Goal: Navigation & Orientation: Understand site structure

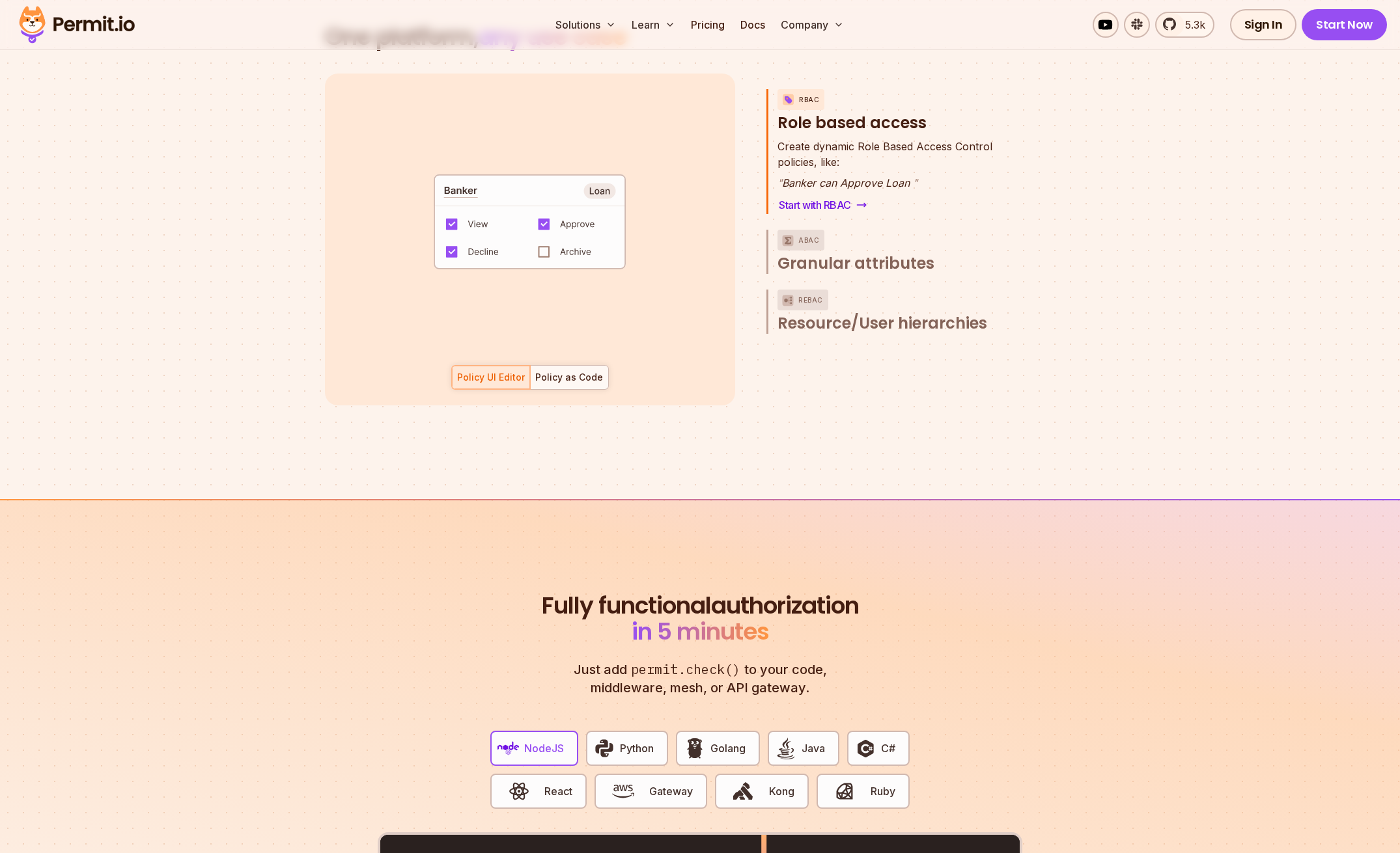
scroll to position [1617, 0]
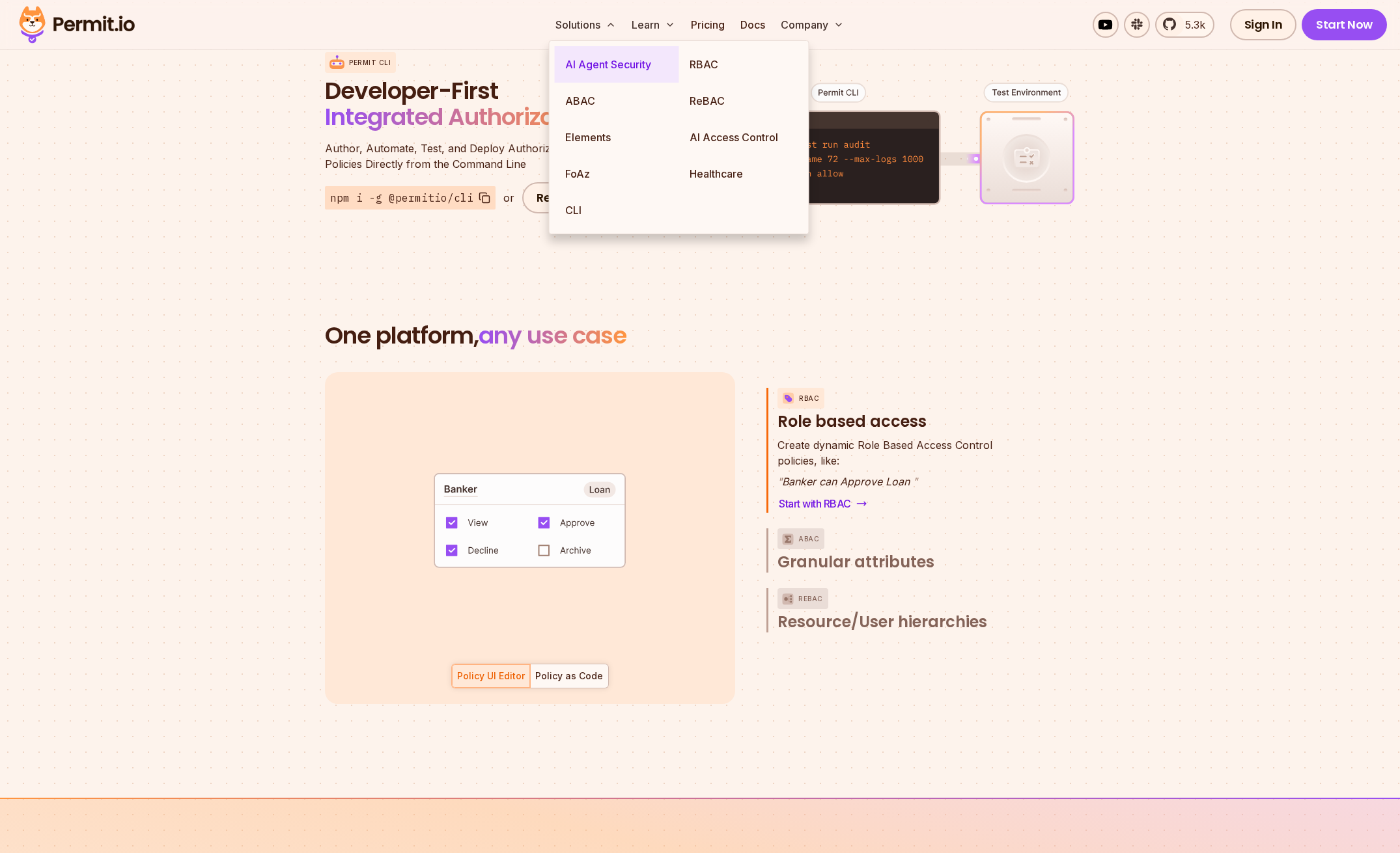
click at [584, 68] on link "AI Agent Security" at bounding box center [616, 64] width 124 height 37
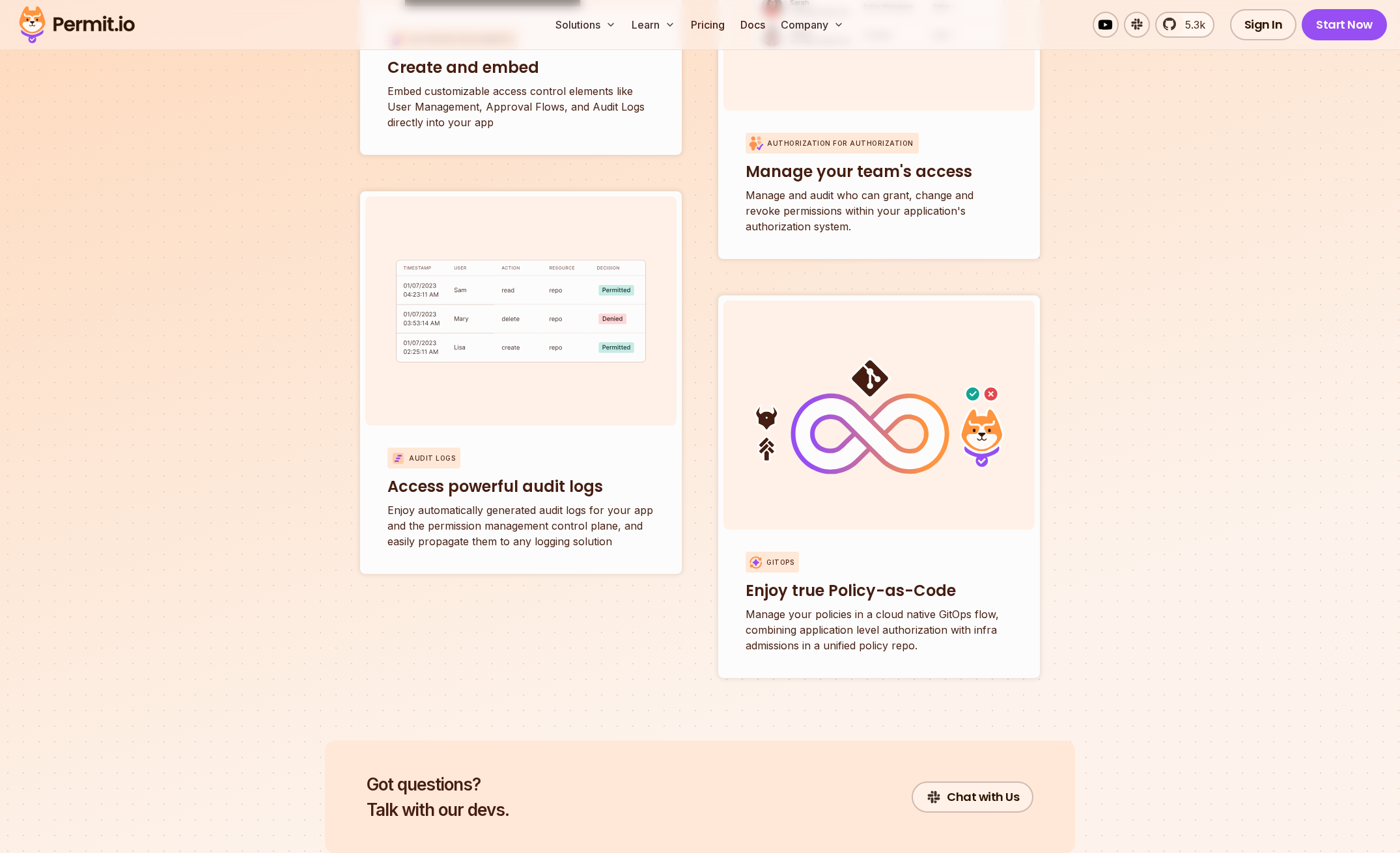
scroll to position [4736, 0]
click at [810, 64] on link "About" at bounding box center [842, 64] width 129 height 37
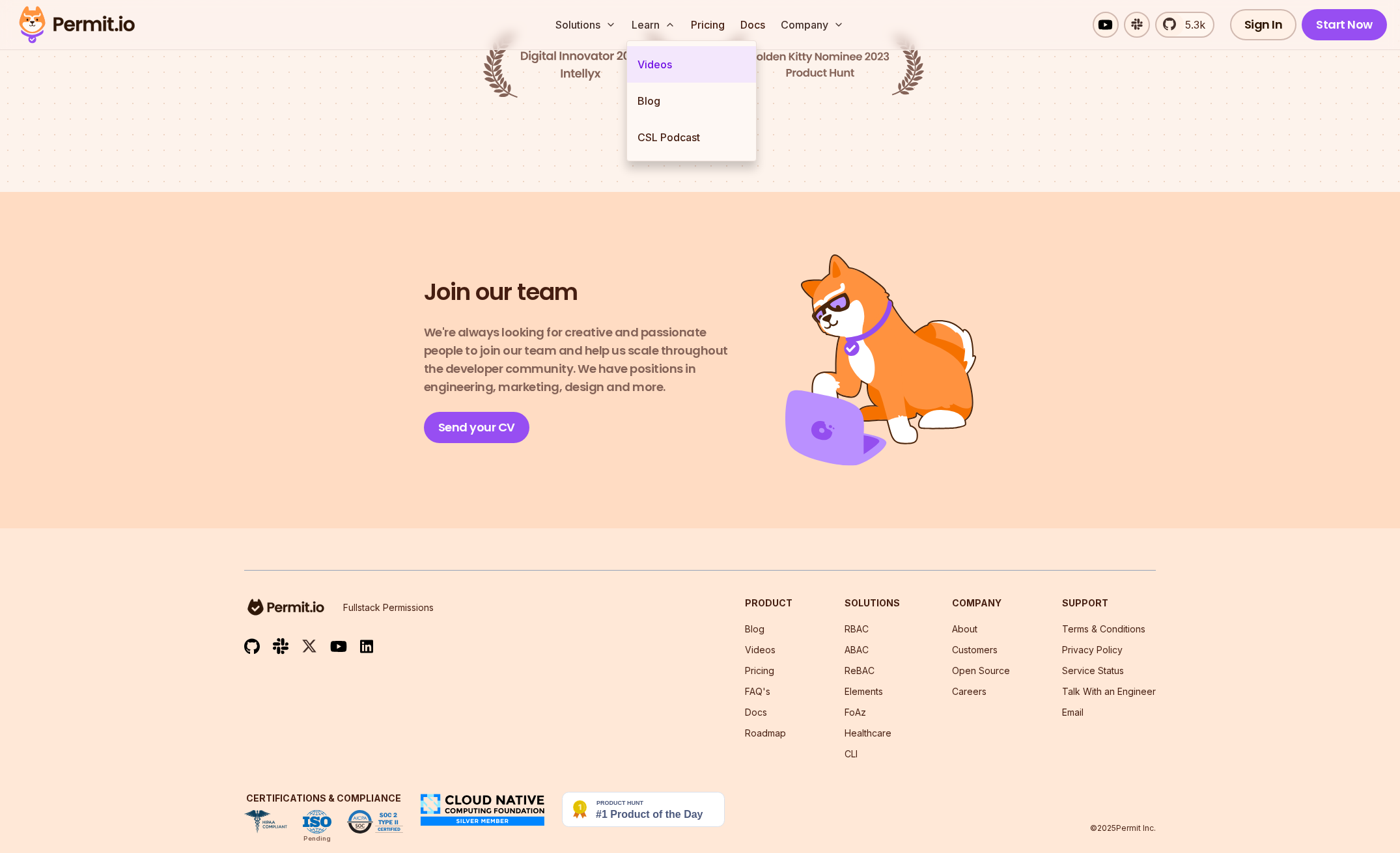
scroll to position [2064, 0]
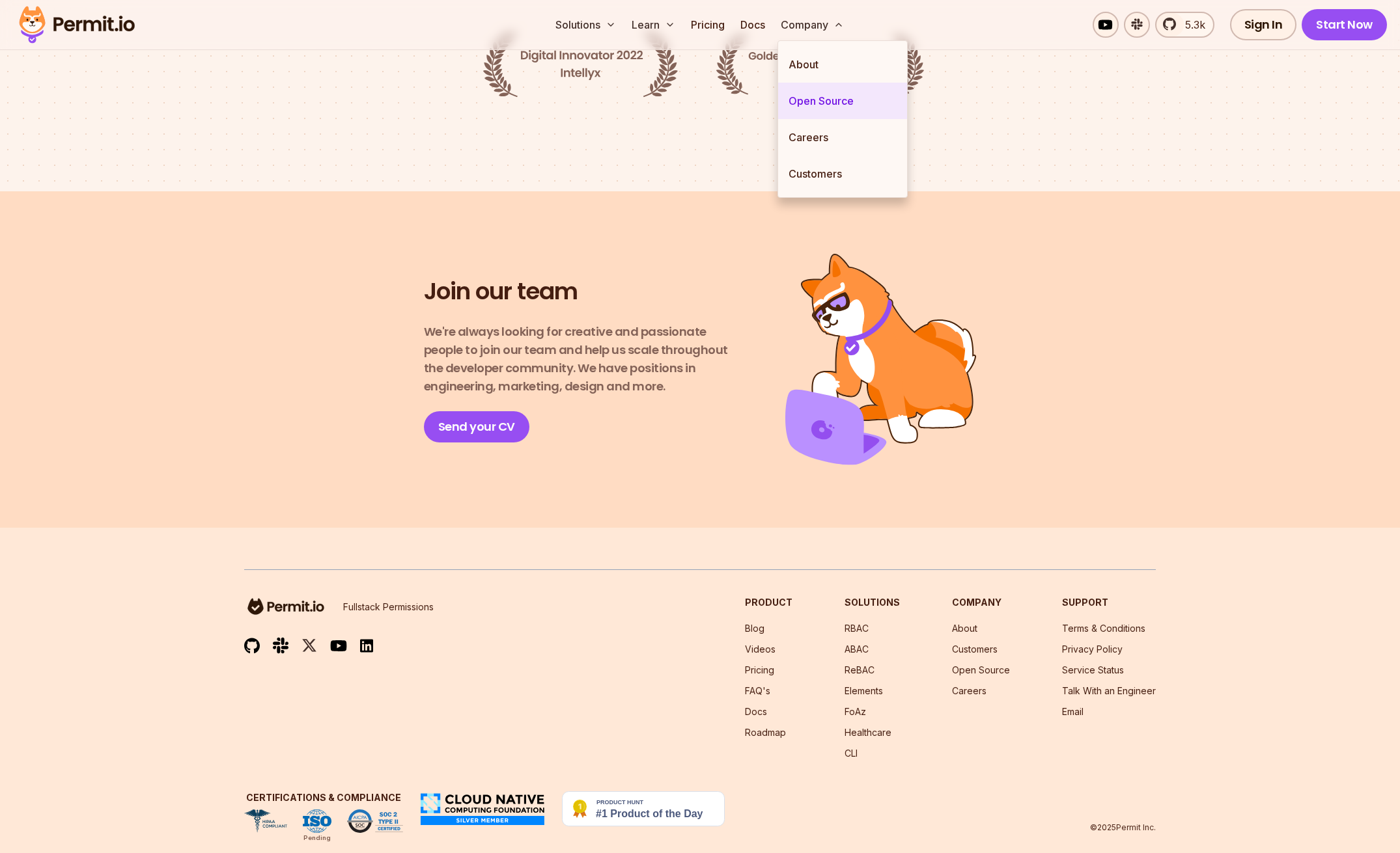
click at [812, 108] on link "Open Source" at bounding box center [842, 101] width 129 height 37
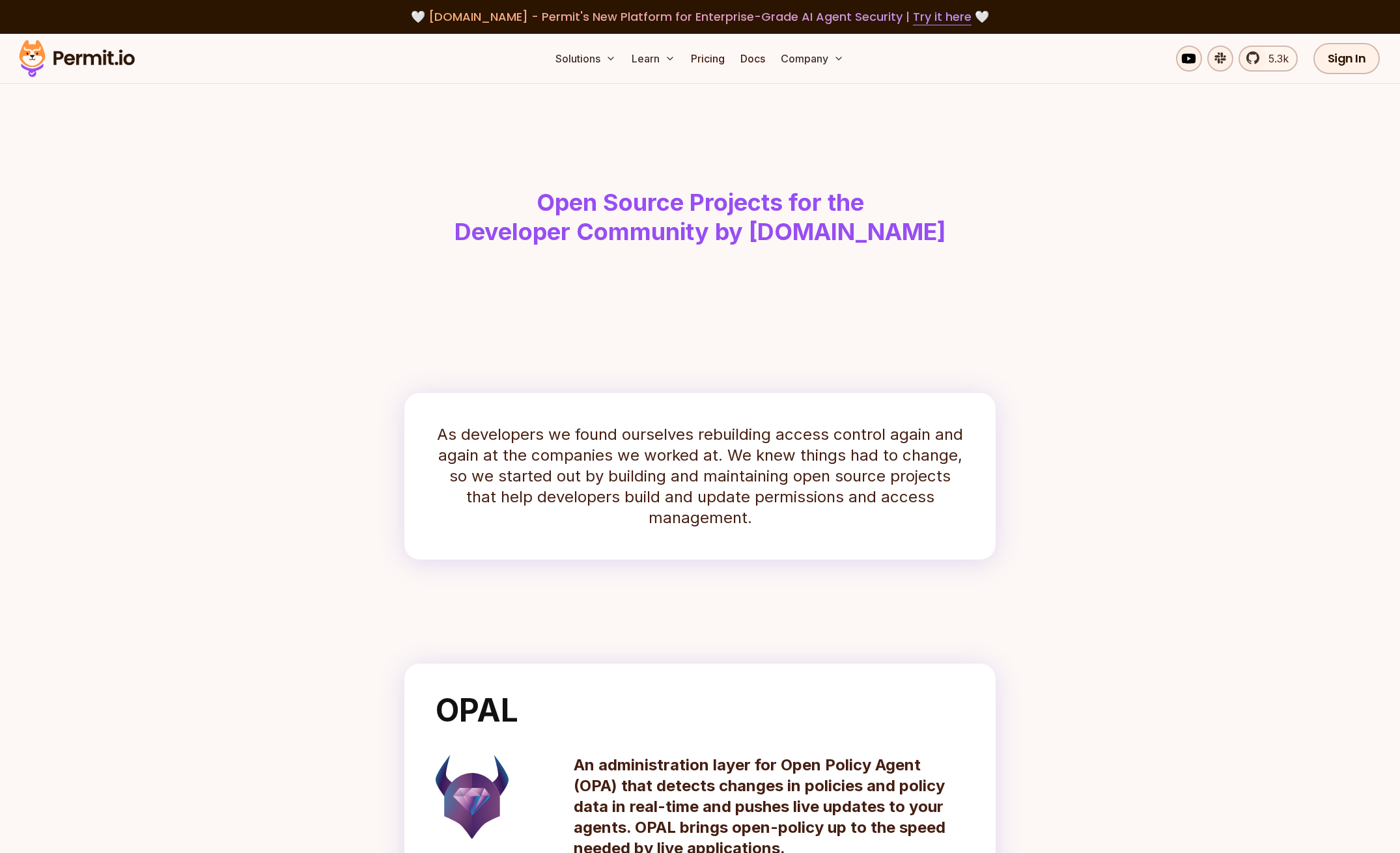
click at [74, 62] on img at bounding box center [76, 59] width 128 height 44
